Goal: Book appointment/travel/reservation

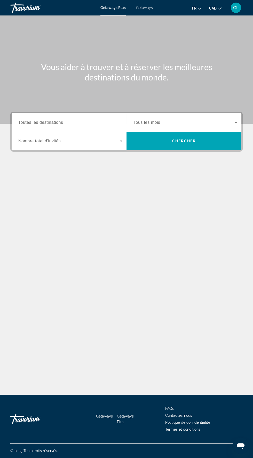
click at [40, 121] on span "Toutes les destinations" at bounding box center [40, 122] width 45 height 4
click at [40, 121] on input "Destination Toutes les destinations" at bounding box center [70, 123] width 104 height 6
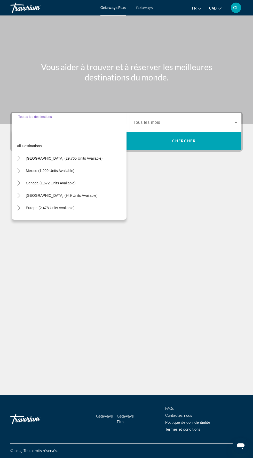
scroll to position [37, 0]
click at [40, 193] on span "[GEOGRAPHIC_DATA] (949 units available)" at bounding box center [62, 195] width 72 height 4
type input "**********"
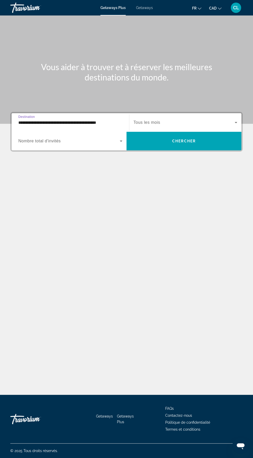
click at [181, 119] on span "Search widget" at bounding box center [183, 122] width 101 height 6
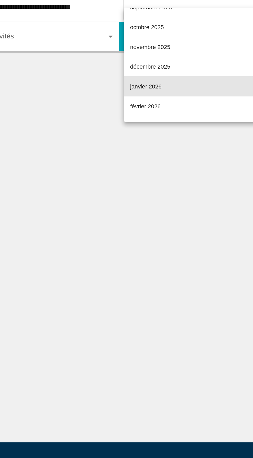
scroll to position [0, 0]
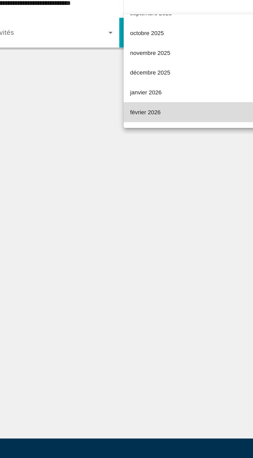
click at [150, 192] on span "février 2026" at bounding box center [142, 191] width 19 height 6
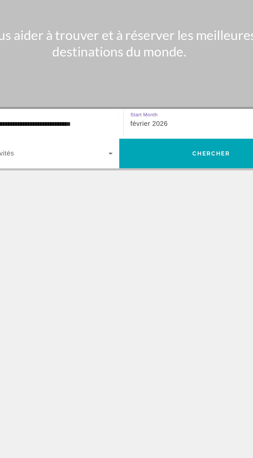
click at [154, 119] on div "février 2026" at bounding box center [183, 122] width 101 height 6
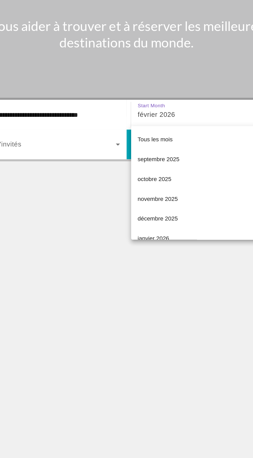
scroll to position [18, 0]
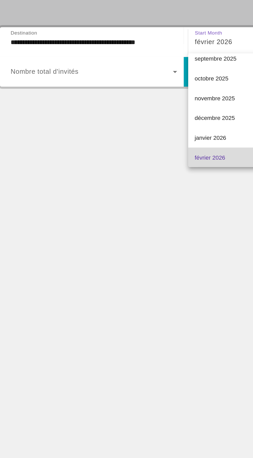
click at [147, 197] on mat-option "février 2026" at bounding box center [185, 194] width 112 height 12
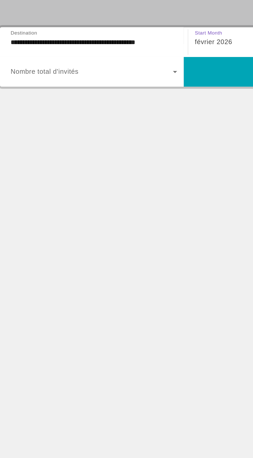
click at [116, 143] on span "Search widget" at bounding box center [68, 141] width 101 height 6
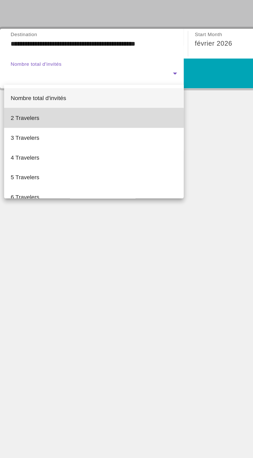
click at [38, 170] on mat-option "2 Travelers" at bounding box center [70, 169] width 112 height 12
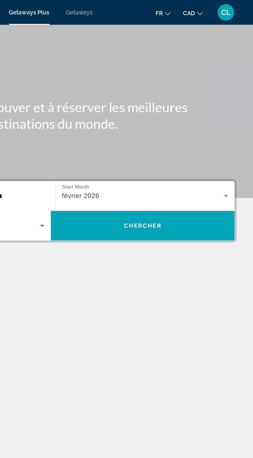
click at [235, 122] on icon "Search widget" at bounding box center [235, 122] width 3 height 1
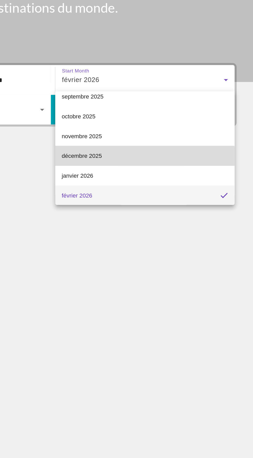
click at [185, 171] on mat-option "décembre 2025" at bounding box center [185, 170] width 112 height 12
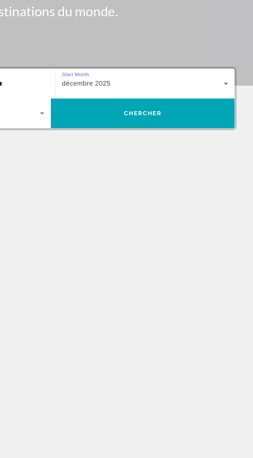
click at [230, 123] on div "décembre 2025" at bounding box center [183, 122] width 101 height 6
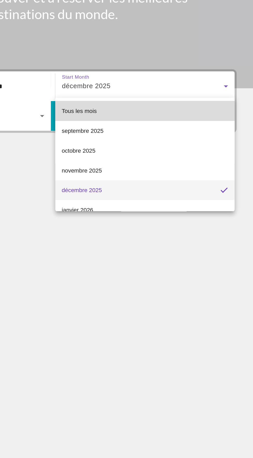
click at [182, 138] on mat-option "Tous les mois" at bounding box center [185, 138] width 112 height 12
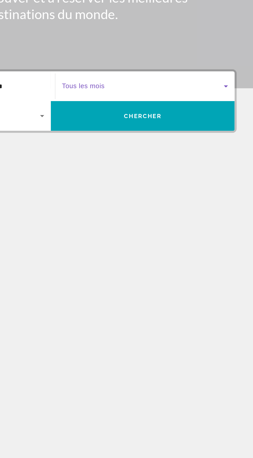
click at [237, 122] on icon "Search widget" at bounding box center [236, 122] width 6 height 6
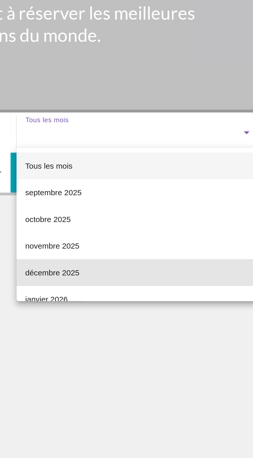
scroll to position [0, 0]
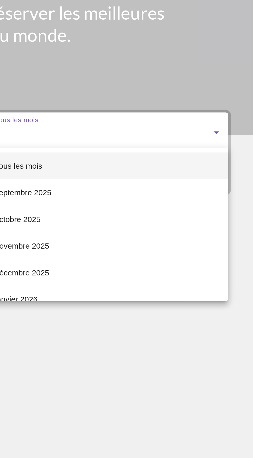
click at [235, 121] on div at bounding box center [126, 229] width 253 height 458
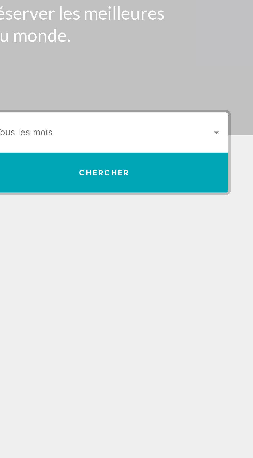
click at [235, 122] on icon "Search widget" at bounding box center [236, 122] width 6 height 6
